Goal: Check status

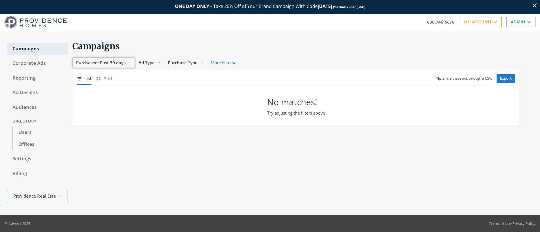
click at [114, 64] on span "Purchased: Past 30 days" at bounding box center [100, 63] width 49 height 6
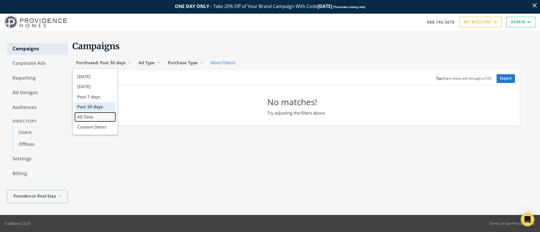
click at [91, 117] on span "All Time" at bounding box center [85, 117] width 16 height 6
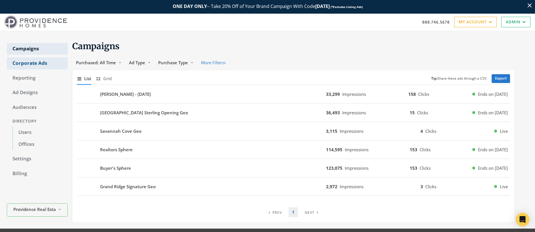
click at [35, 64] on link "Corporate Ads" at bounding box center [37, 63] width 61 height 12
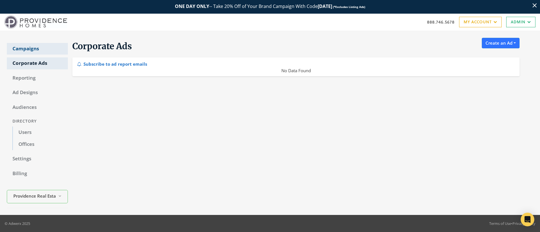
click at [37, 50] on link "Campaigns" at bounding box center [37, 49] width 61 height 12
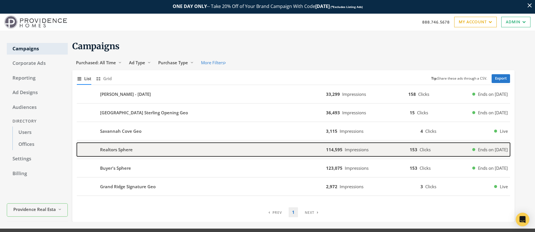
click at [129, 150] on b "Realtors Sphere" at bounding box center [116, 149] width 33 height 7
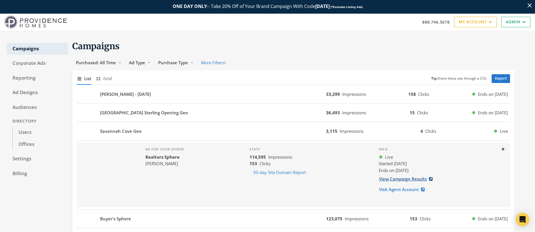
click at [408, 179] on link "View Campaign Results" at bounding box center [408, 178] width 58 height 10
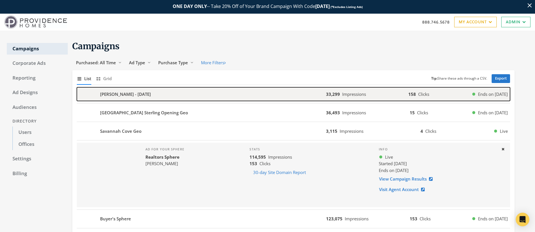
click at [199, 95] on div "[PERSON_NAME] - [DATE]" at bounding box center [201, 94] width 249 height 14
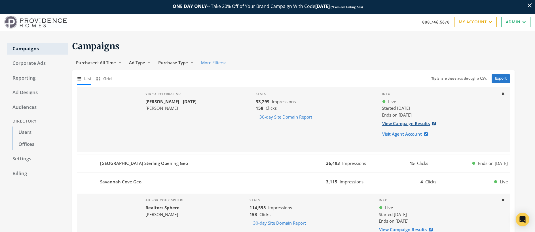
click at [400, 124] on link "View Campaign Results" at bounding box center [411, 123] width 58 height 10
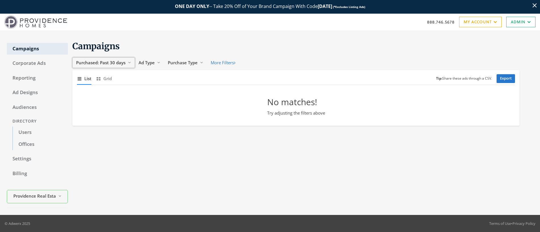
click at [111, 63] on span "Purchased: Past 30 days" at bounding box center [100, 63] width 49 height 6
click at [87, 118] on span "All Time" at bounding box center [85, 117] width 16 height 6
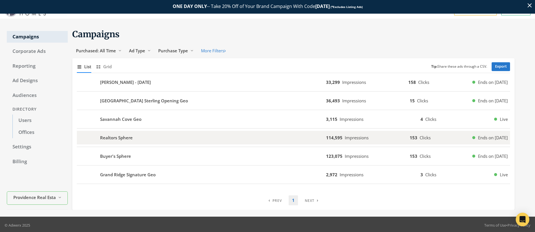
scroll to position [14, 0]
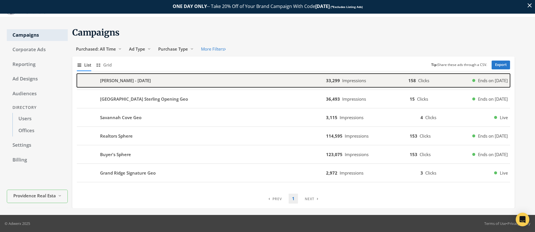
click at [137, 79] on b "[PERSON_NAME] - [DATE]" at bounding box center [125, 80] width 51 height 7
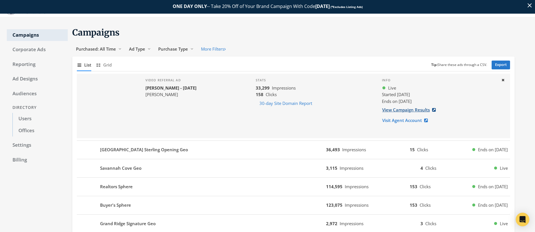
click at [405, 110] on link "View Campaign Results" at bounding box center [411, 109] width 58 height 10
click at [209, 108] on div "Video Referral Ad [PERSON_NAME] - [DATE] [PERSON_NAME]" at bounding box center [164, 105] width 174 height 64
click at [409, 110] on link "View Campaign Results" at bounding box center [411, 109] width 58 height 10
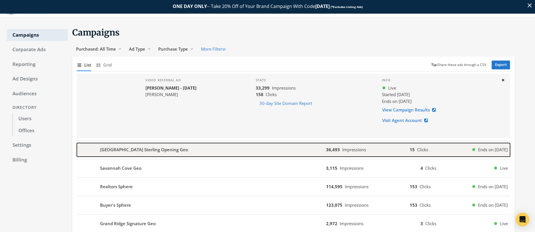
click at [129, 151] on b "[GEOGRAPHIC_DATA] Sterling Opening Geo" at bounding box center [144, 149] width 88 height 7
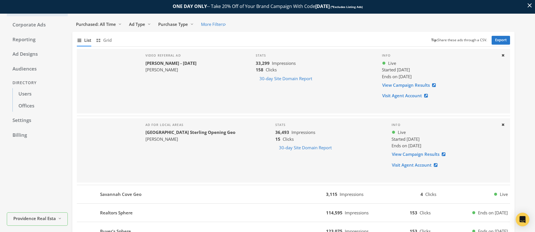
scroll to position [85, 0]
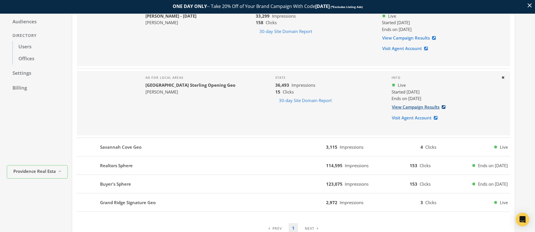
click at [414, 108] on link "View Campaign Results" at bounding box center [421, 107] width 58 height 10
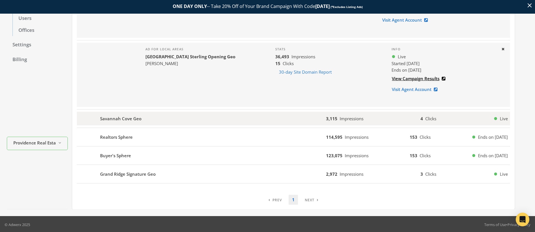
scroll to position [115, 0]
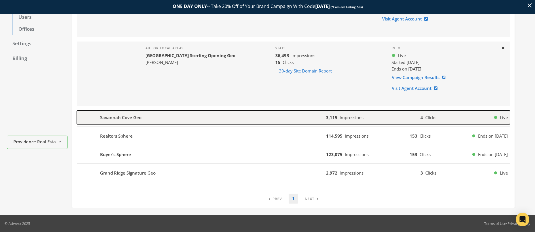
click at [154, 115] on div "Savannah Cove Geo" at bounding box center [201, 117] width 249 height 14
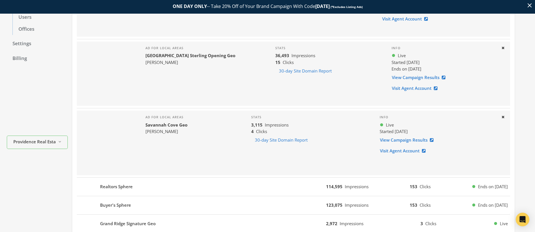
scroll to position [161, 0]
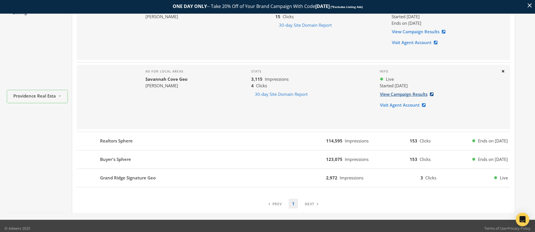
click at [403, 96] on link "View Campaign Results" at bounding box center [409, 94] width 58 height 10
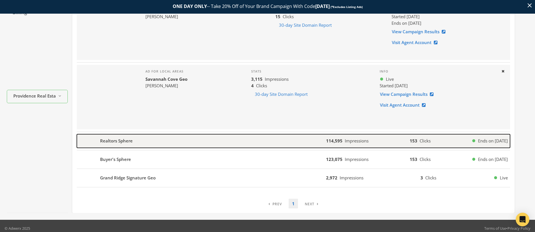
click at [147, 142] on div "Realtors Sphere" at bounding box center [201, 141] width 249 height 14
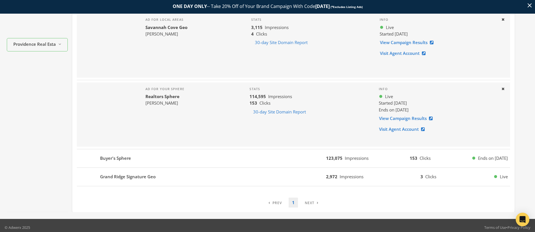
scroll to position [216, 0]
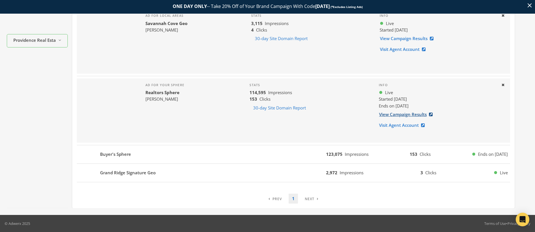
click at [411, 115] on link "View Campaign Results" at bounding box center [408, 114] width 58 height 10
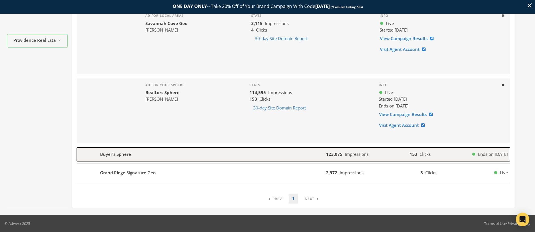
click at [133, 154] on div "Buyer's Sphere" at bounding box center [201, 154] width 249 height 14
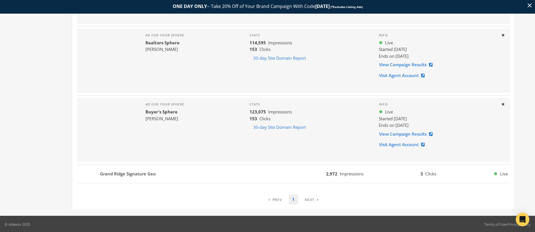
scroll to position [267, 0]
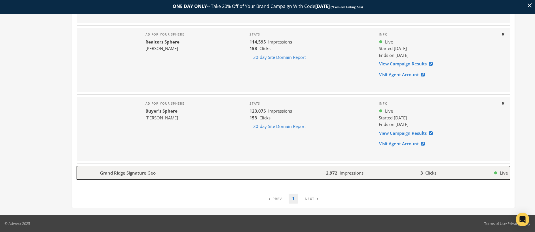
click at [133, 172] on b "Grand Ridge Signature Geo" at bounding box center [128, 172] width 56 height 7
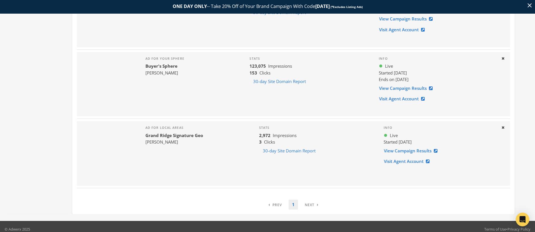
scroll to position [318, 0]
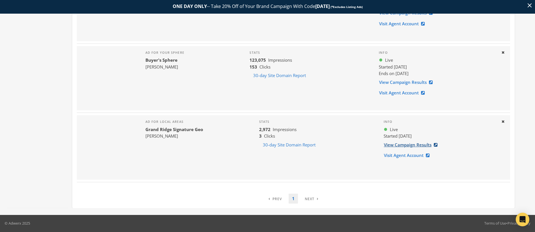
click at [411, 145] on link "View Campaign Results" at bounding box center [413, 144] width 58 height 10
